Goal: Information Seeking & Learning: Check status

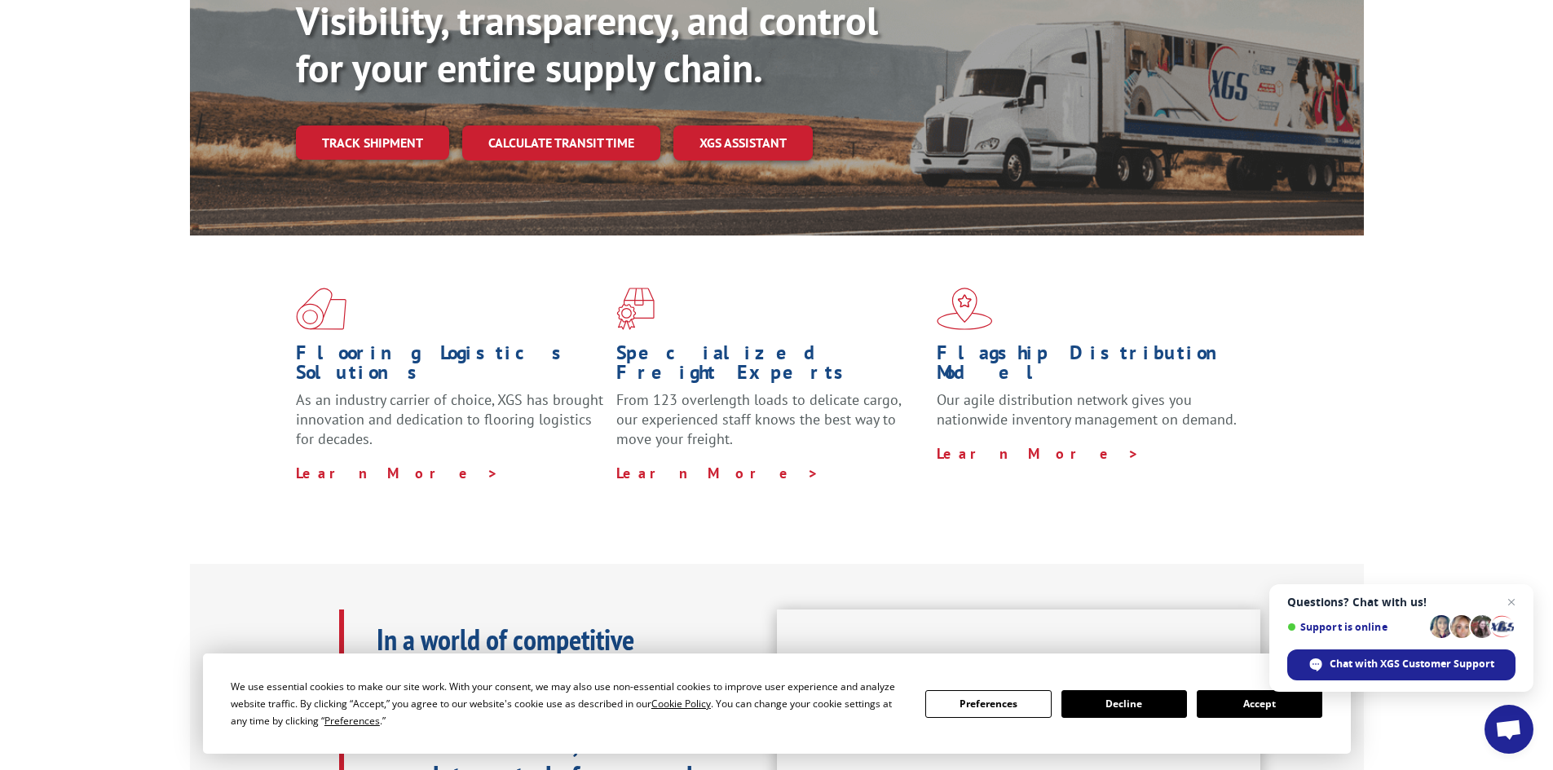
scroll to position [82, 0]
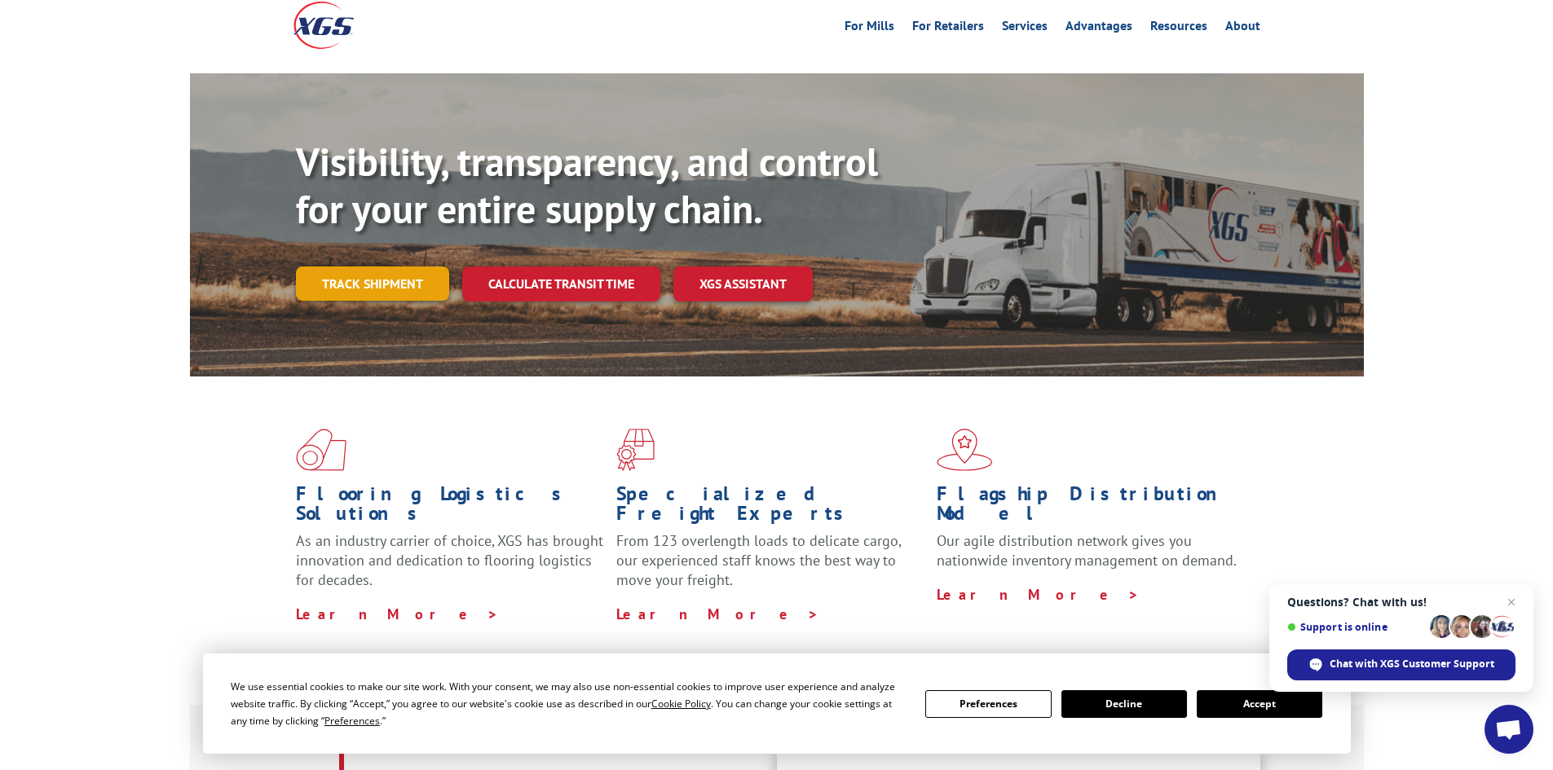
click at [389, 267] on link "Track shipment" at bounding box center [372, 284] width 153 height 34
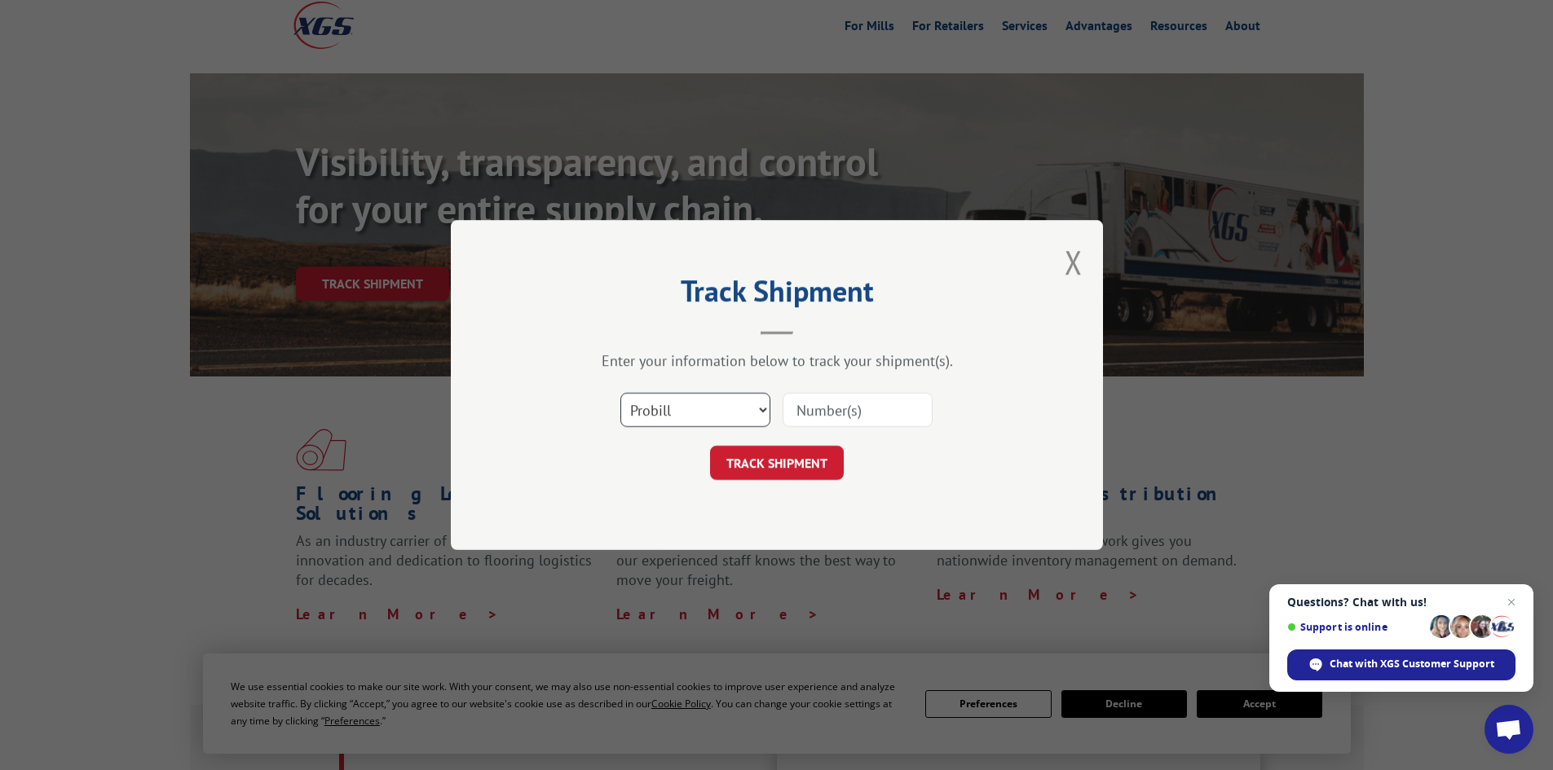
click at [760, 413] on select "Select category... Probill BOL PO" at bounding box center [695, 410] width 150 height 34
select select "bol"
click at [620, 393] on select "Select category... Probill BOL PO" at bounding box center [695, 410] width 150 height 34
paste input "7000574"
type input "7000574"
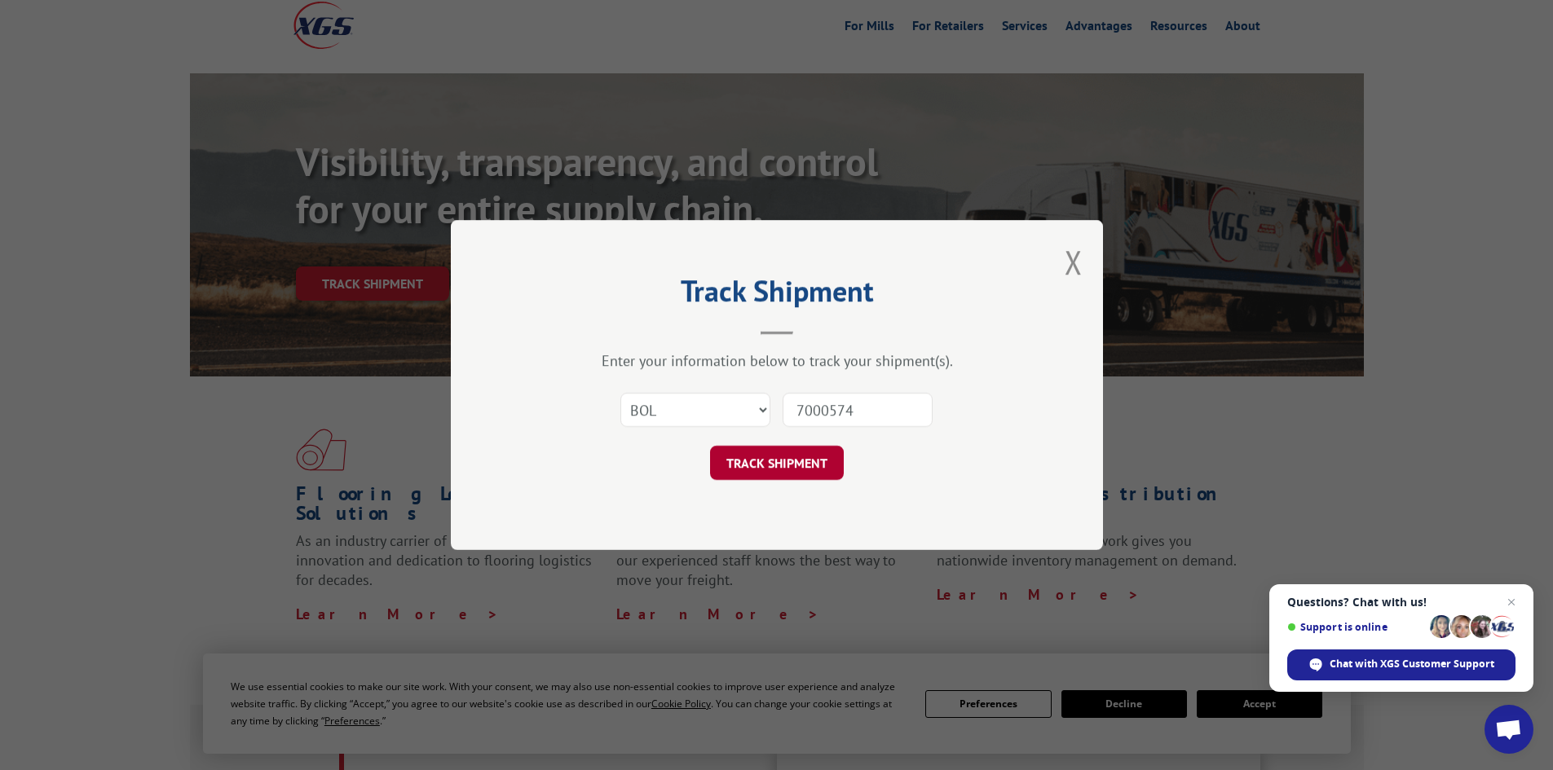
click at [777, 464] on button "TRACK SHIPMENT" at bounding box center [777, 463] width 134 height 34
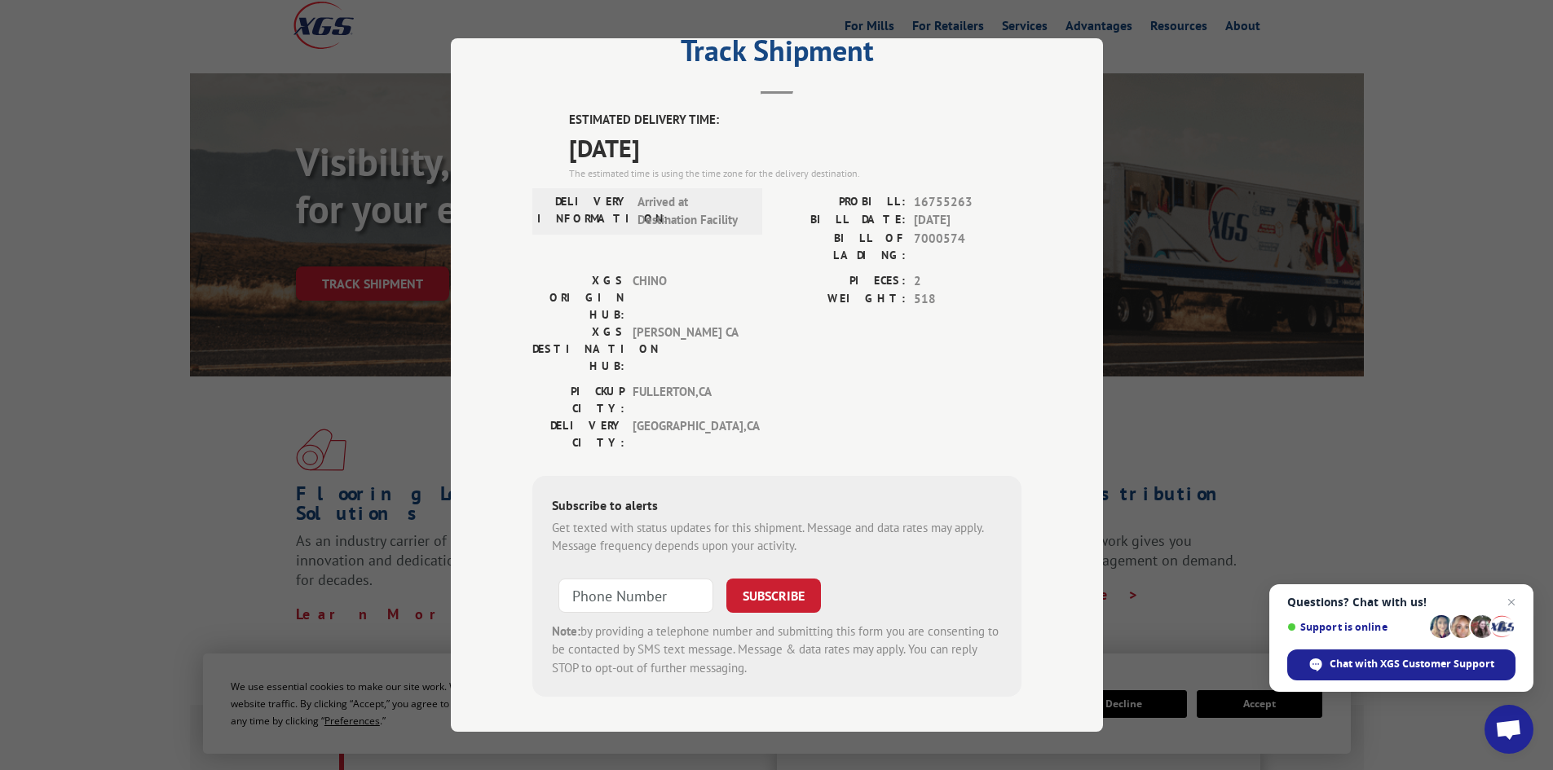
scroll to position [0, 0]
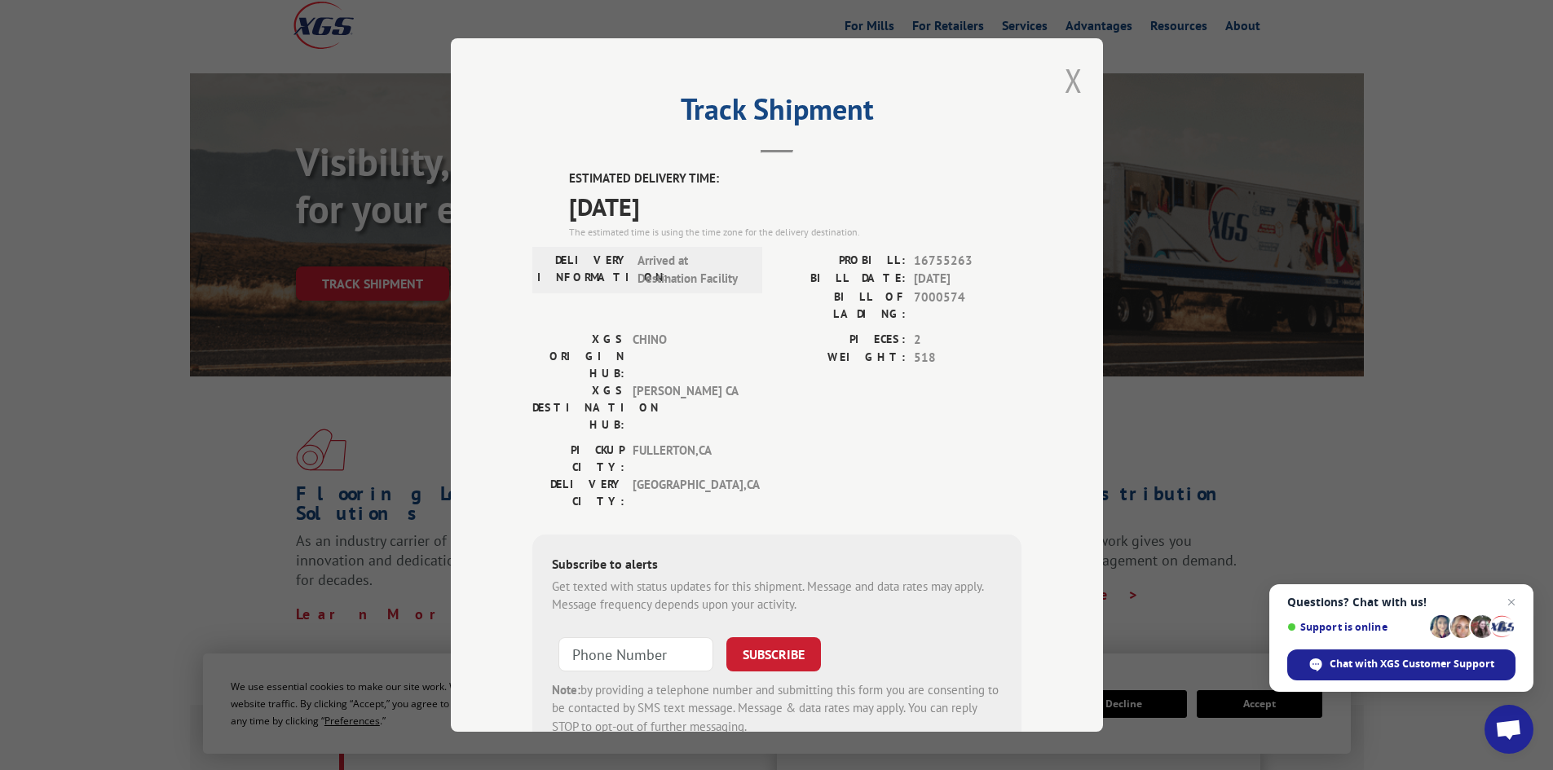
click at [1068, 85] on button "Close modal" at bounding box center [1073, 80] width 18 height 43
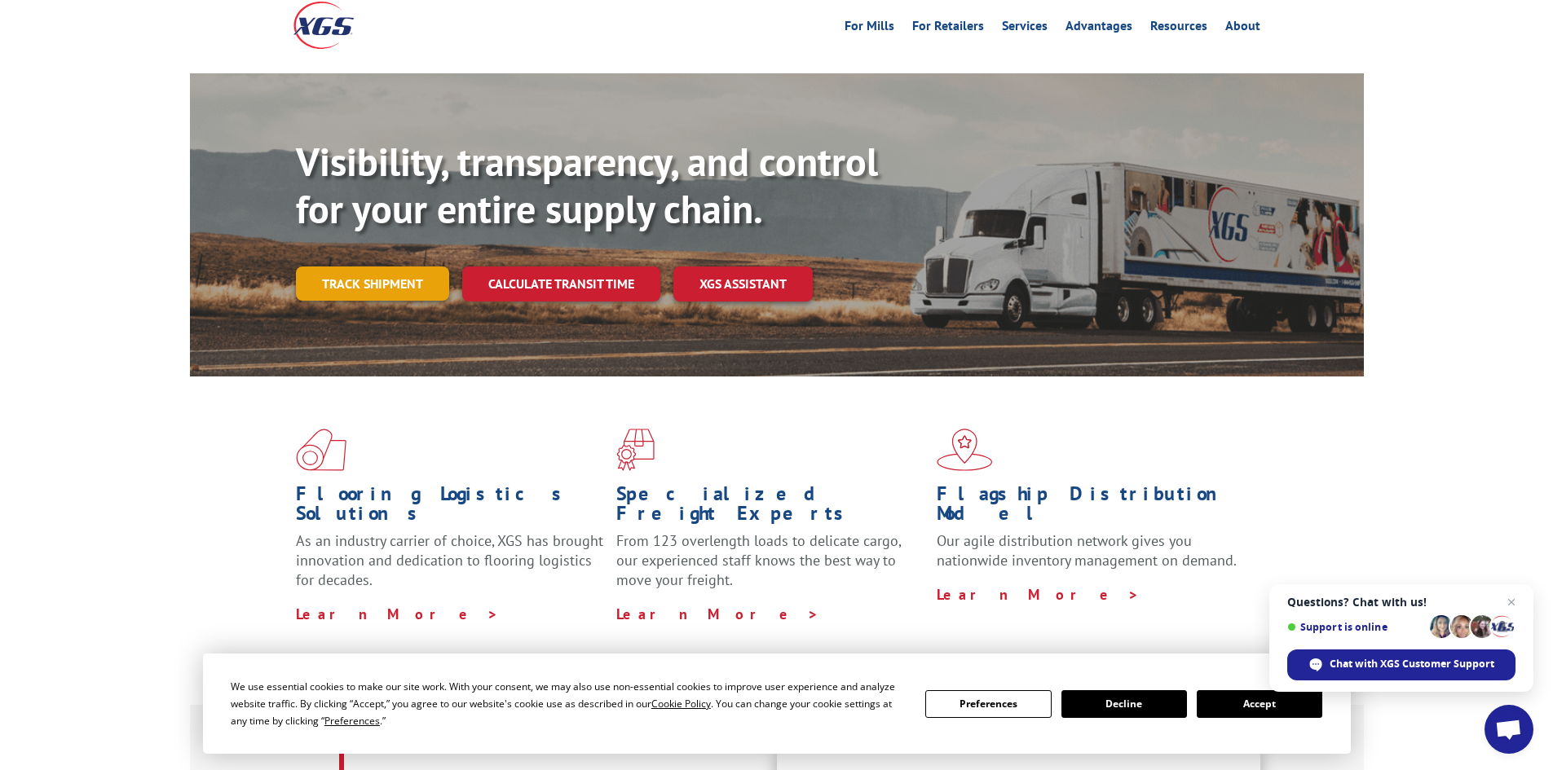
click at [393, 267] on link "Track shipment" at bounding box center [372, 284] width 153 height 34
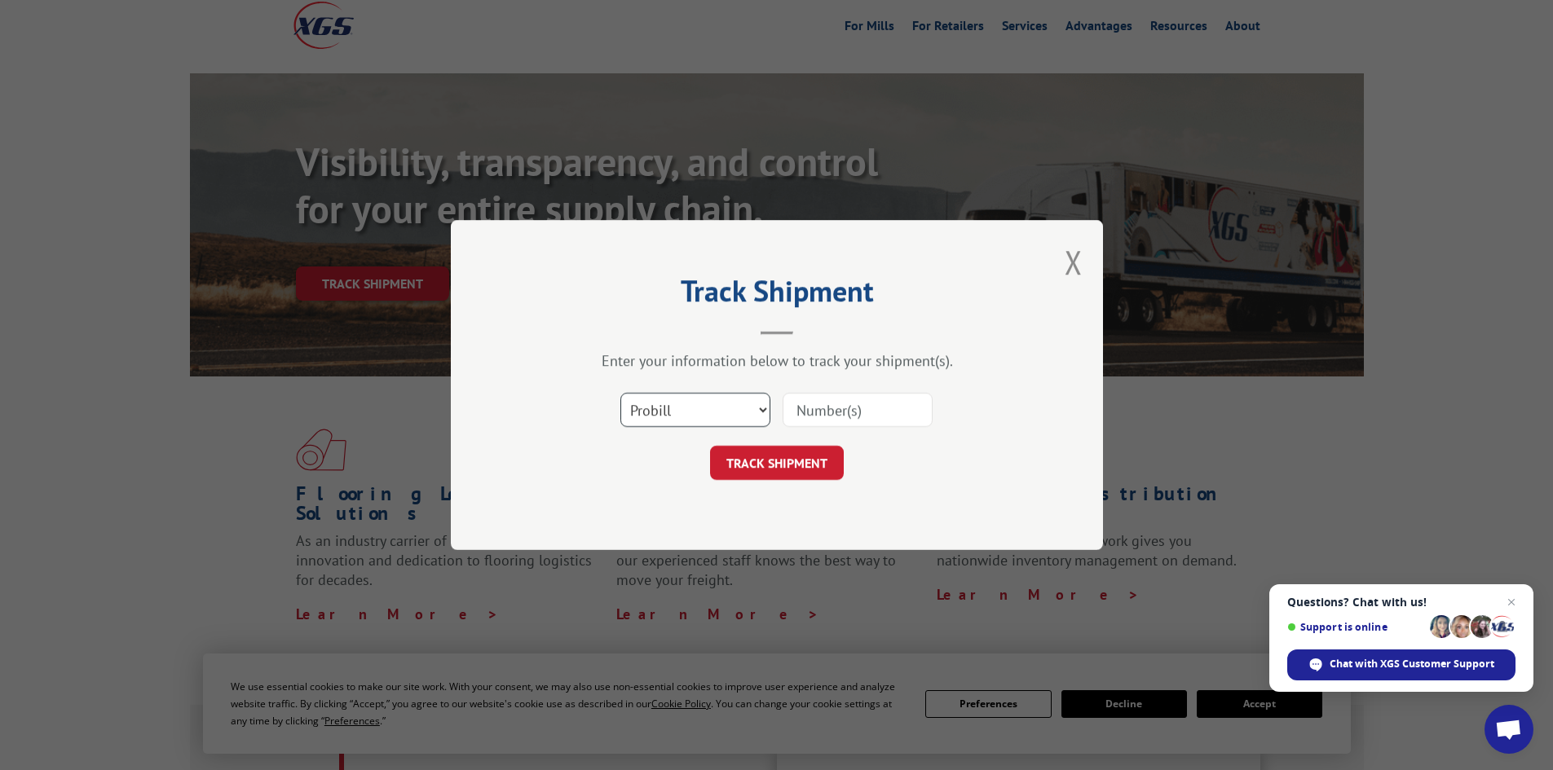
click at [761, 412] on select "Select category... Probill BOL PO" at bounding box center [695, 410] width 150 height 34
select select "bol"
click at [620, 393] on select "Select category... Probill BOL PO" at bounding box center [695, 410] width 150 height 34
paste input "7000574"
type input "7000574"
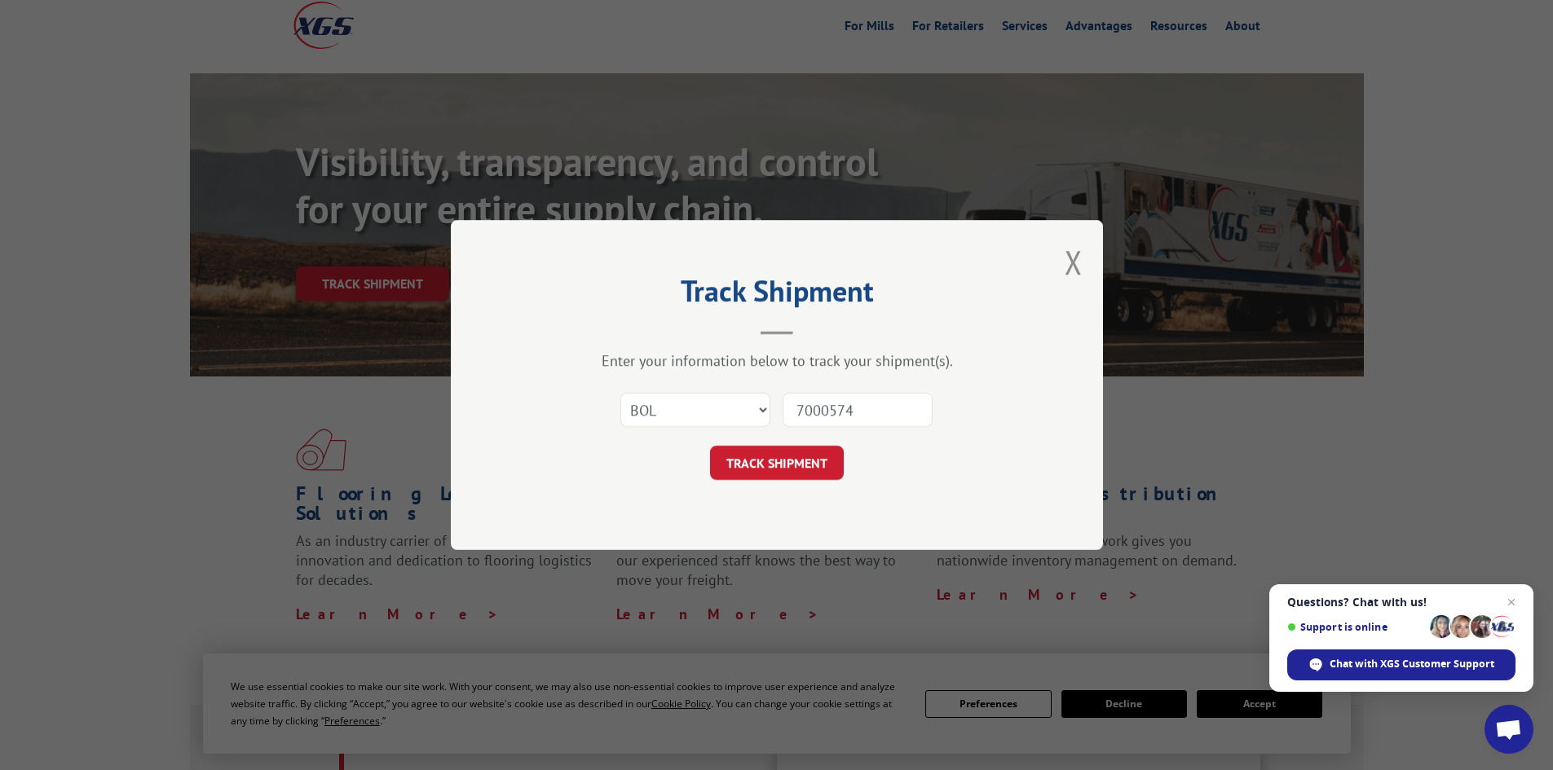
click at [788, 461] on button "TRACK SHIPMENT" at bounding box center [777, 463] width 134 height 34
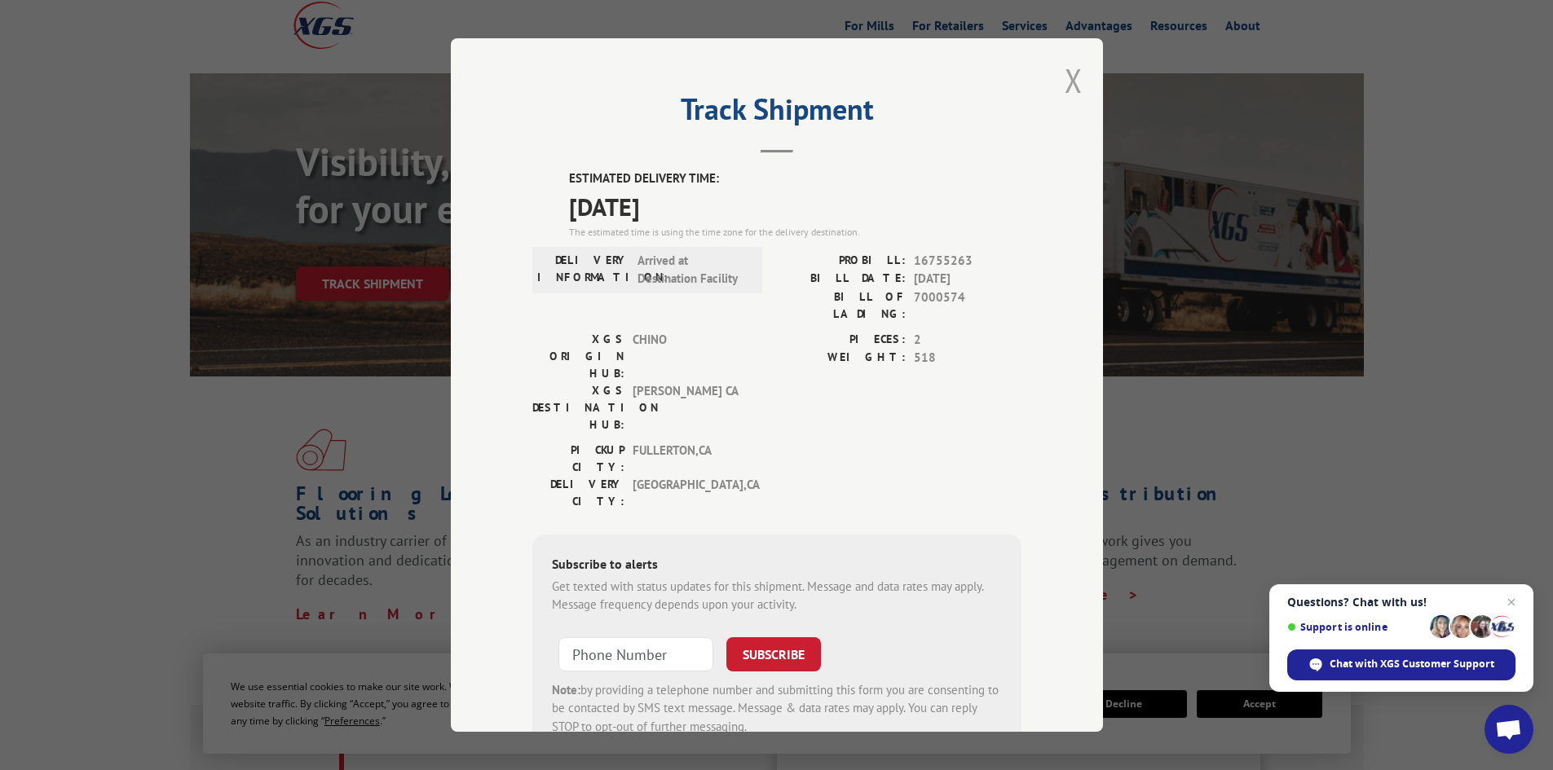
click at [1072, 77] on button "Close modal" at bounding box center [1073, 80] width 18 height 43
